Goal: Task Accomplishment & Management: Use online tool/utility

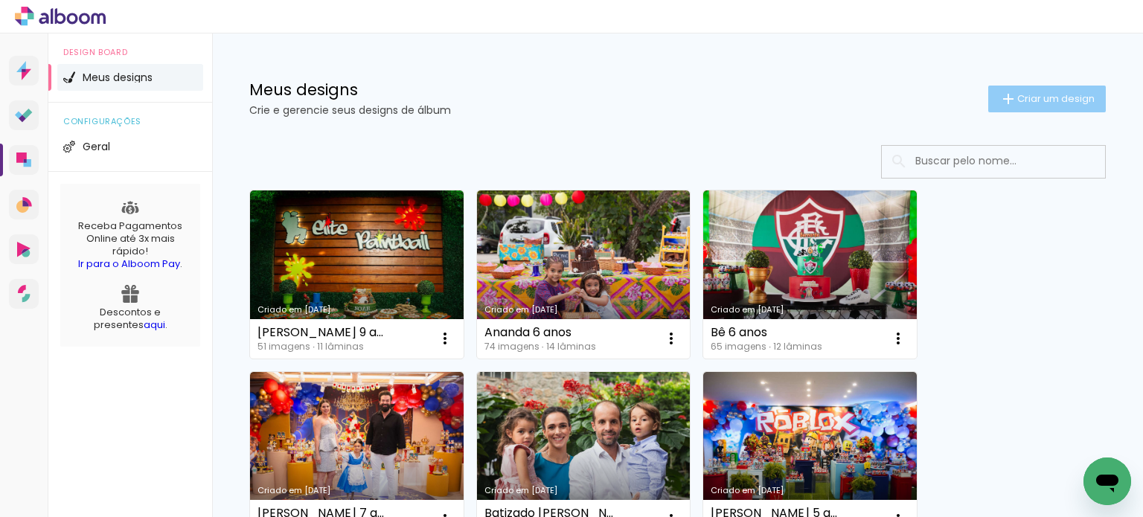
click at [1057, 103] on span "Criar um design" at bounding box center [1055, 99] width 77 height 10
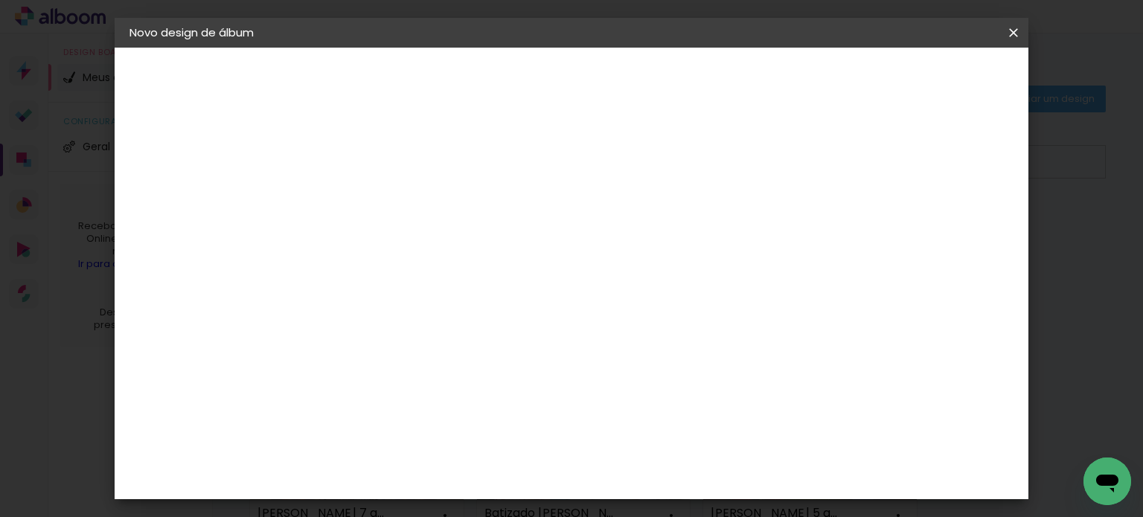
click at [415, 220] on div at bounding box center [372, 200] width 85 height 112
type input "[PERSON_NAME] 7 anos"
type paper-input "[PERSON_NAME] 7 anos"
click at [525, 69] on paper-button "Avançar" at bounding box center [488, 78] width 73 height 25
click at [461, 280] on input at bounding box center [411, 283] width 150 height 19
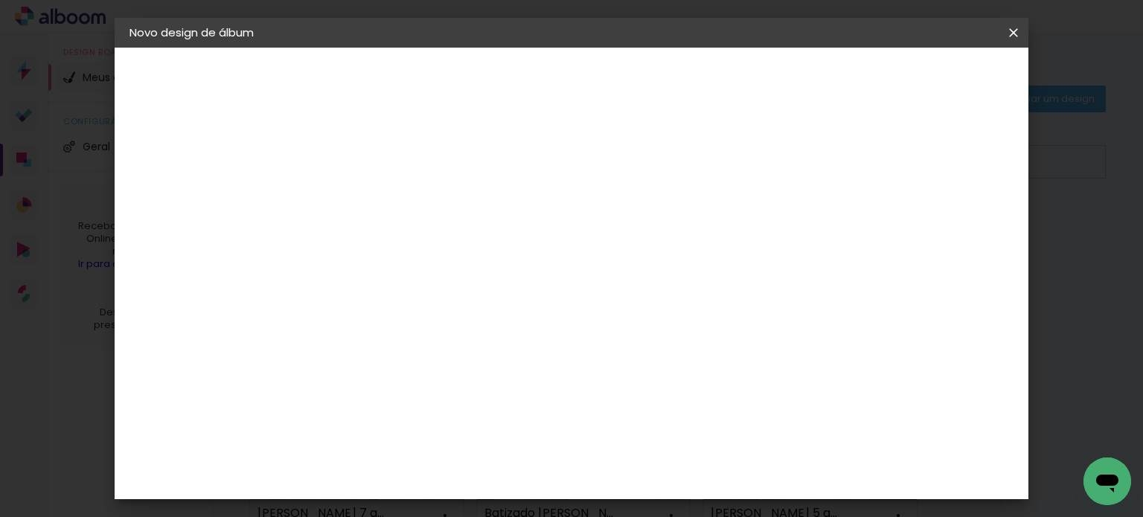
type input "go"
type paper-input "go"
click at [461, 320] on paper-item "Go image" at bounding box center [395, 339] width 131 height 39
click at [399, 330] on div "Go image" at bounding box center [380, 339] width 36 height 24
click at [461, 340] on paper-item "Go image" at bounding box center [395, 339] width 131 height 39
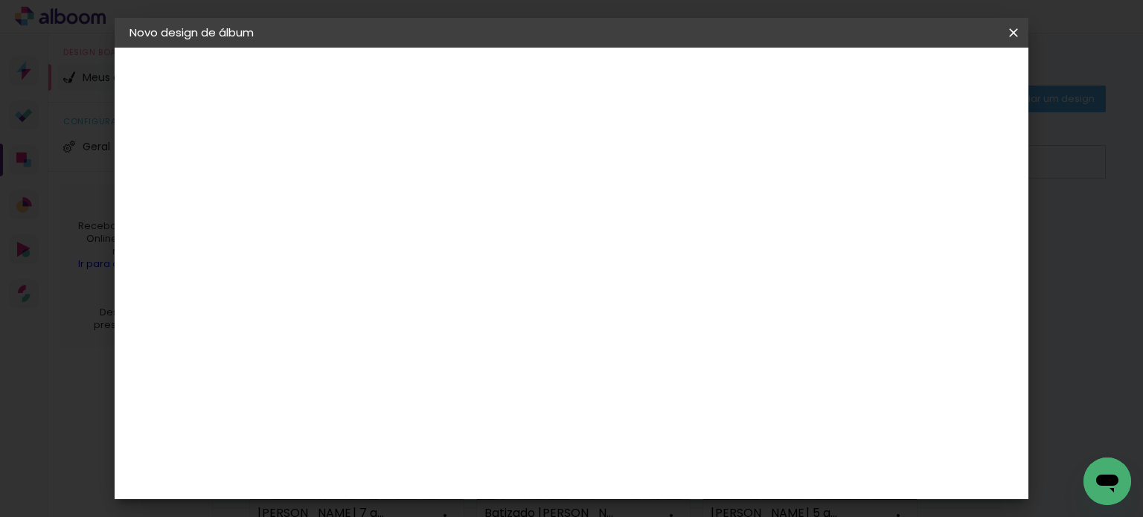
click at [0, 0] on slot "Avançar" at bounding box center [0, 0] width 0 height 0
click at [431, 248] on input "text" at bounding box center [402, 259] width 58 height 23
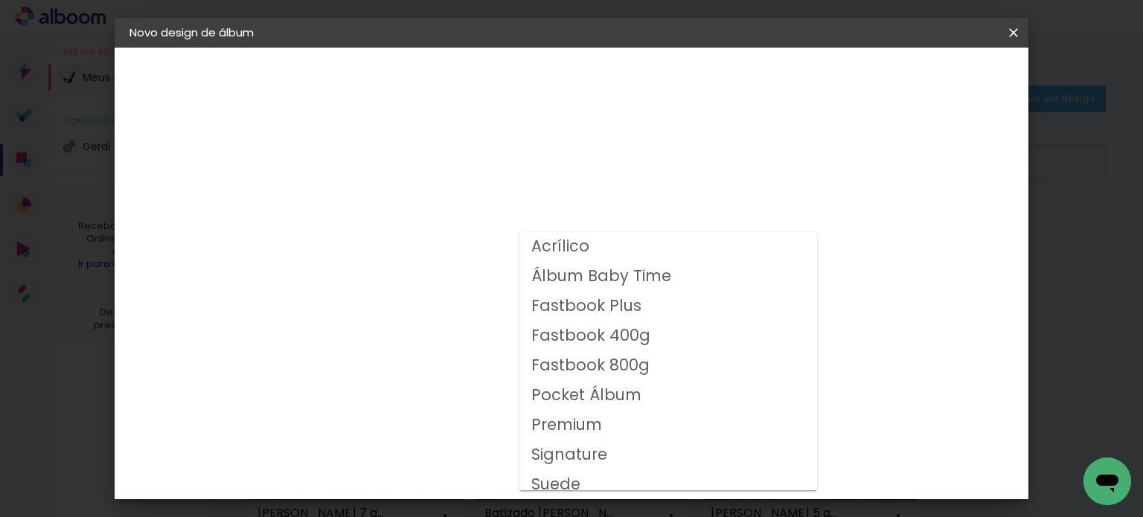
click at [0, 0] on slot "Fastbook 400g" at bounding box center [0, 0] width 0 height 0
type input "Fastbook 400g"
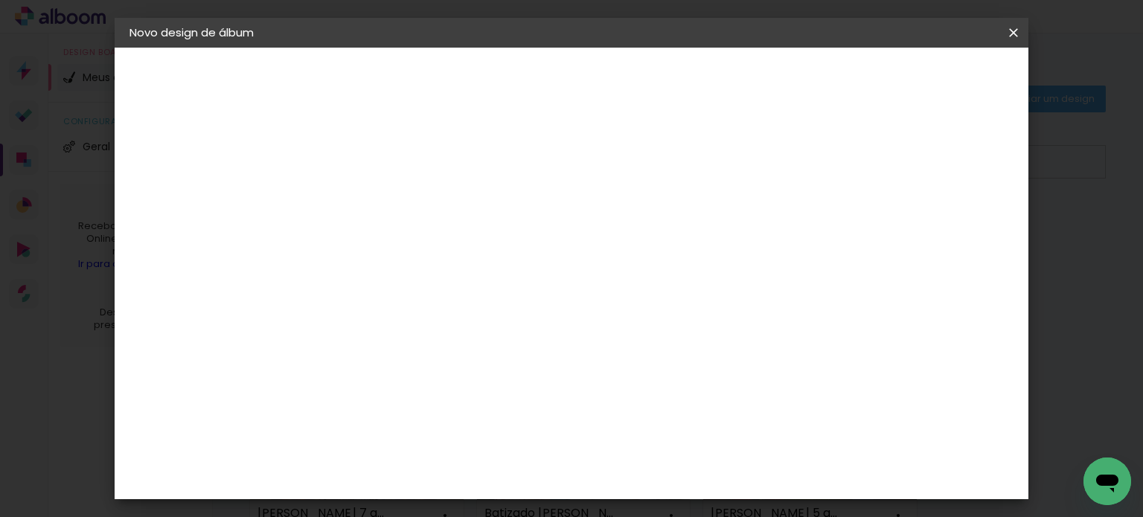
scroll to position [32, 0]
click at [473, 479] on span "30 × 25" at bounding box center [438, 498] width 69 height 39
click at [0, 0] on slot "Avançar" at bounding box center [0, 0] width 0 height 0
type input "1"
type paper-input "1"
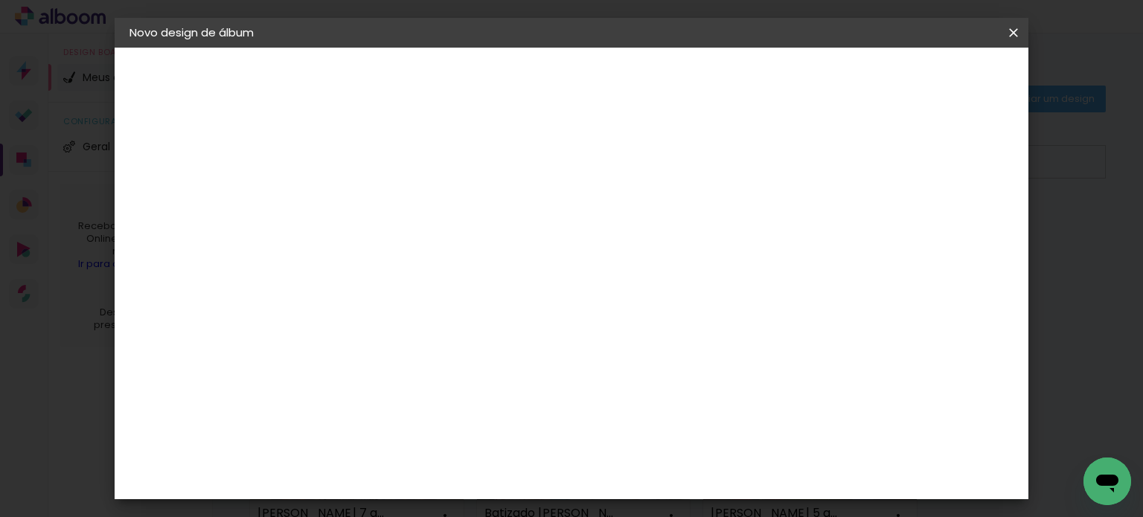
click at [381, 162] on input "1" at bounding box center [361, 160] width 51 height 19
click at [786, 77] on span "Iniciar design" at bounding box center [752, 79] width 68 height 10
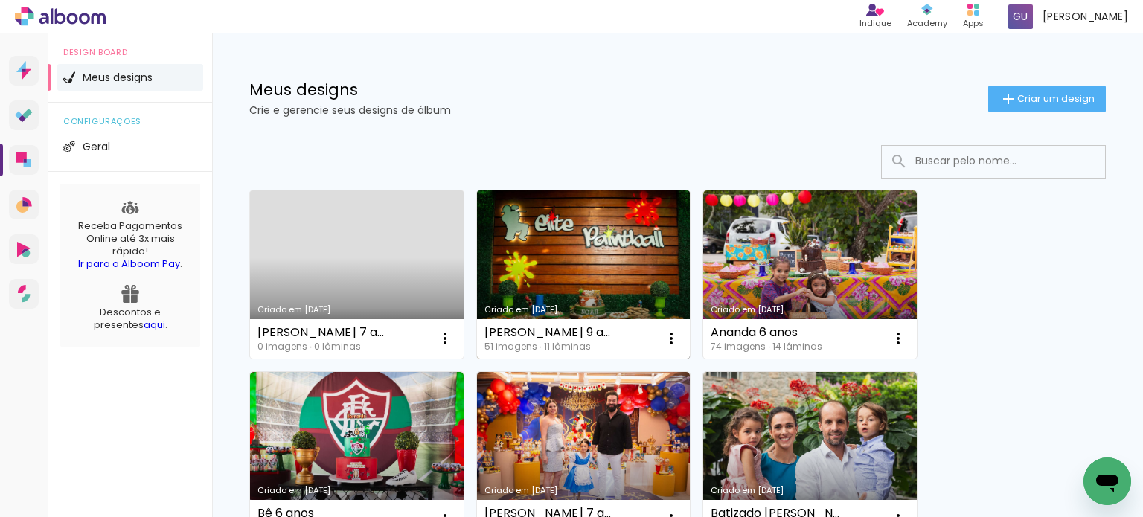
click at [611, 246] on link "Criado em [DATE]" at bounding box center [584, 275] width 214 height 168
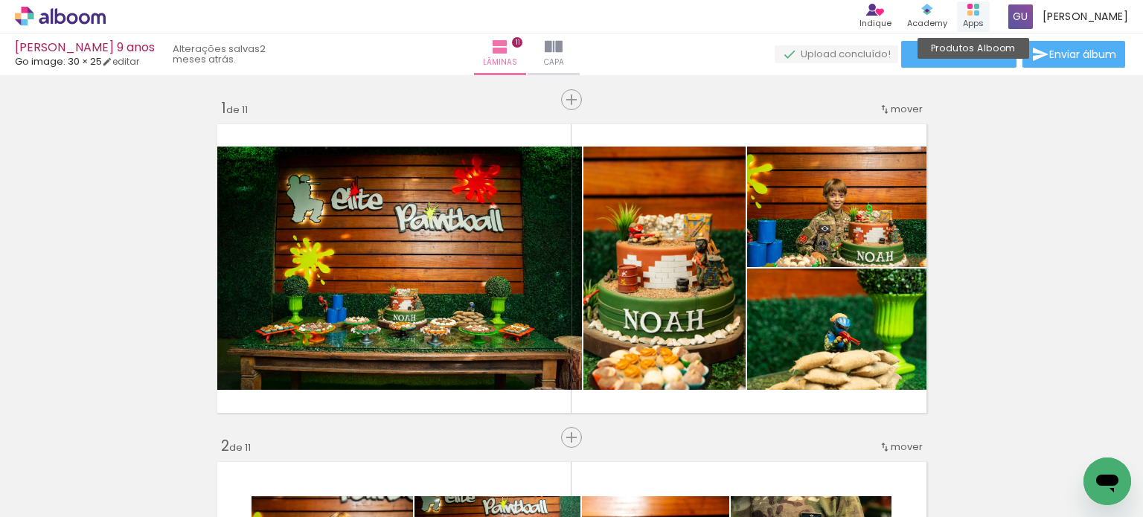
click at [973, 17] on div "Apps" at bounding box center [973, 23] width 21 height 13
